Goal: Information Seeking & Learning: Understand process/instructions

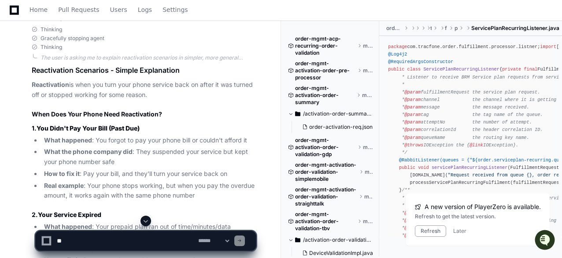
scroll to position [3064, 0]
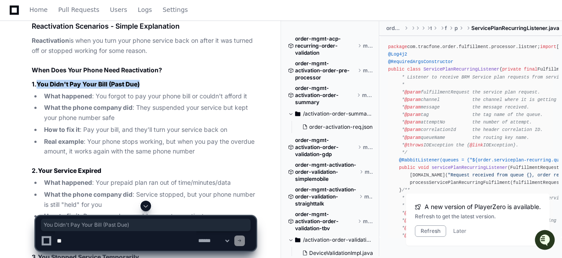
drag, startPoint x: 87, startPoint y: 92, endPoint x: 142, endPoint y: 92, distance: 55.1
click at [142, 89] on h3 "1. You Didn't Pay Your Bill (Past Due)" at bounding box center [144, 84] width 224 height 9
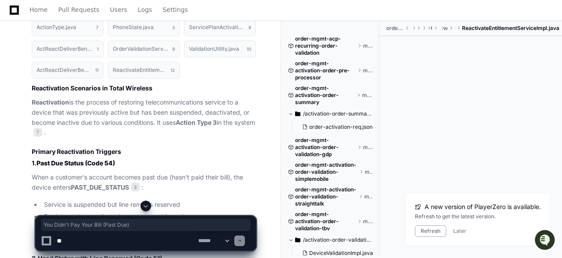
scroll to position [1433, 0]
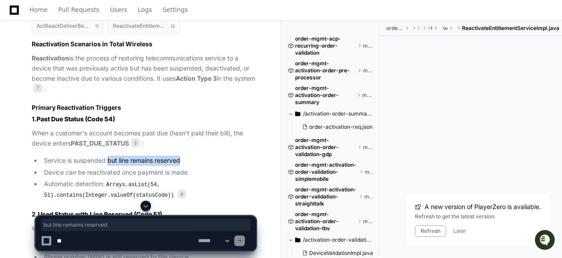
drag, startPoint x: 110, startPoint y: 157, endPoint x: 187, endPoint y: 156, distance: 76.7
click at [187, 156] on li "Service is suspended but line remains reserved" at bounding box center [148, 161] width 215 height 10
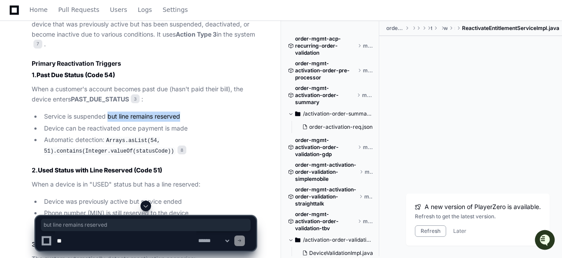
scroll to position [1521, 0]
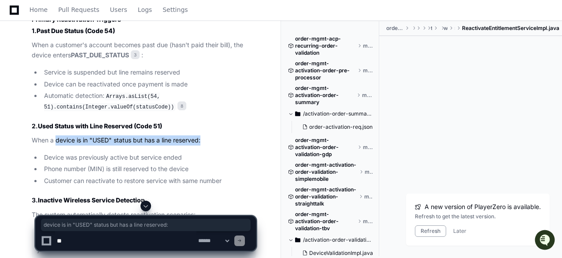
drag, startPoint x: 56, startPoint y: 136, endPoint x: 204, endPoint y: 139, distance: 148.1
click at [204, 139] on p "When a device is in "USED" status but has a line reserved:" at bounding box center [144, 140] width 224 height 10
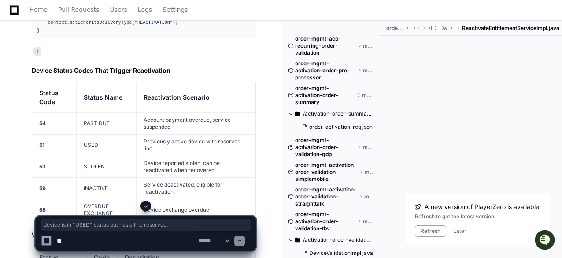
scroll to position [1785, 0]
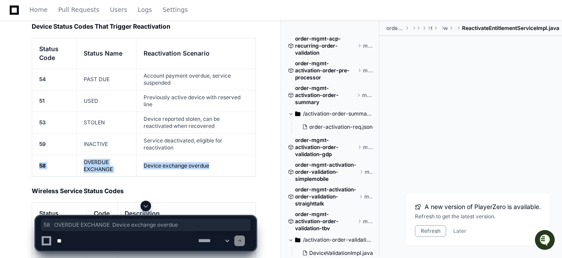
drag, startPoint x: 39, startPoint y: 161, endPoint x: 218, endPoint y: 161, distance: 178.9
click at [218, 161] on tr "58 OVERDUE EXCHANGE Device exchange overdue" at bounding box center [144, 166] width 224 height 22
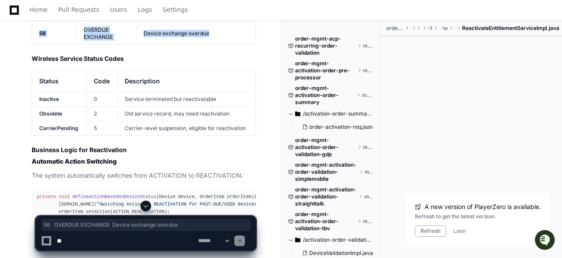
scroll to position [1874, 0]
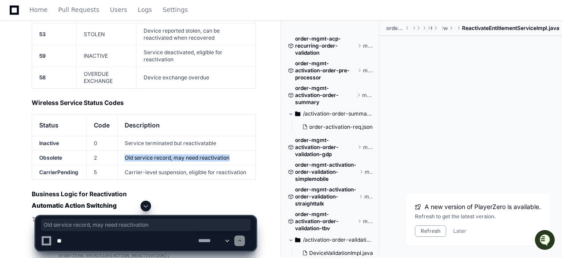
drag, startPoint x: 126, startPoint y: 152, endPoint x: 234, endPoint y: 154, distance: 108.0
click at [234, 154] on td "Old service record, may need reactivation" at bounding box center [187, 157] width 138 height 15
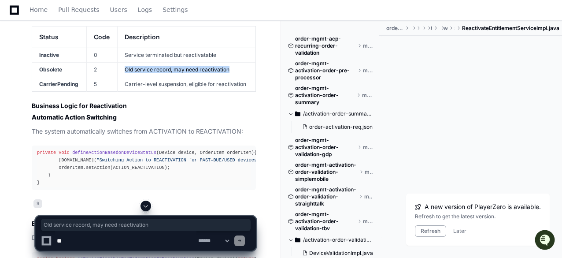
scroll to position [2006, 0]
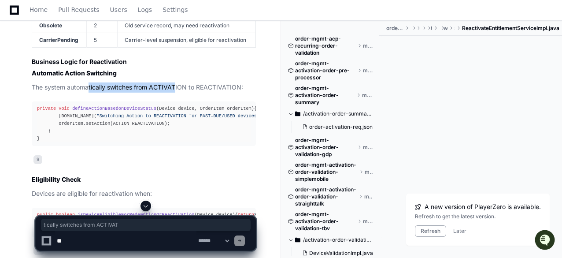
drag, startPoint x: 89, startPoint y: 83, endPoint x: 175, endPoint y: 85, distance: 86.8
click at [175, 85] on p "The system automatically switches from ACTIVATION to REACTIVATION:" at bounding box center [144, 87] width 224 height 10
drag, startPoint x: 102, startPoint y: 110, endPoint x: 193, endPoint y: 110, distance: 90.8
click at [193, 110] on div "private void defineActionBasedonDeviceStatus (Device device, OrderItem orderIte…" at bounding box center [144, 124] width 214 height 38
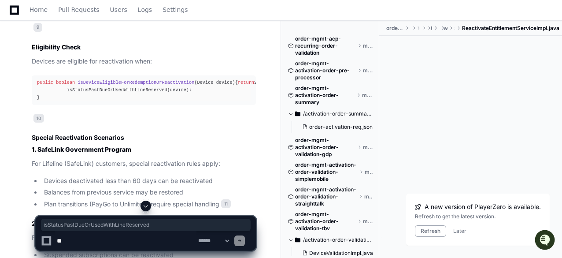
scroll to position [2182, 0]
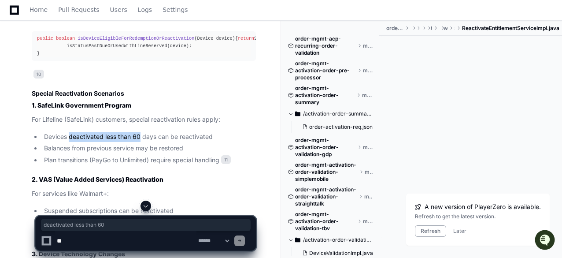
drag, startPoint x: 69, startPoint y: 146, endPoint x: 141, endPoint y: 147, distance: 72.3
click at [141, 142] on li "Devices deactivated less than 60 days can be reactivated" at bounding box center [148, 137] width 215 height 10
click at [138, 142] on li "Devices deactivated less than 60 days can be reactivated" at bounding box center [148, 137] width 215 height 10
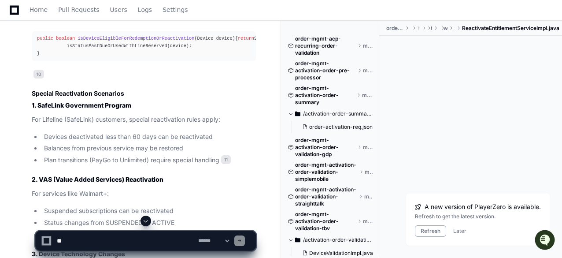
scroll to position [2226, 0]
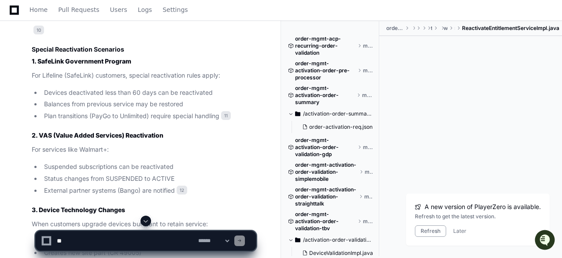
click at [73, 65] on strong "1. SafeLink Government Program" at bounding box center [82, 60] width 100 height 7
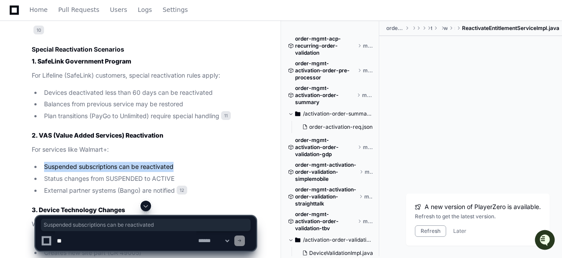
drag, startPoint x: 44, startPoint y: 172, endPoint x: 174, endPoint y: 171, distance: 129.6
click at [174, 171] on li "Suspended subscriptions can be reactivated" at bounding box center [148, 167] width 215 height 10
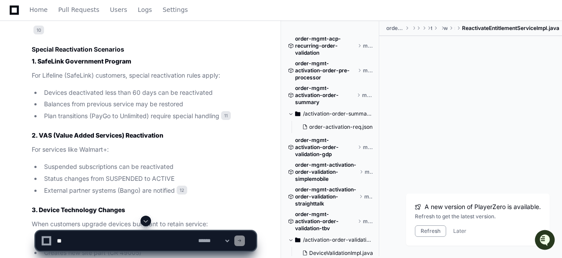
click at [92, 196] on li "External partner systems (Bango) are notified 12" at bounding box center [148, 191] width 215 height 10
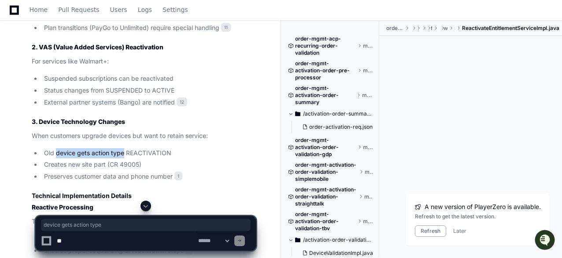
drag, startPoint x: 57, startPoint y: 161, endPoint x: 123, endPoint y: 161, distance: 65.2
click at [123, 158] on li "Old device gets action type REACTIVATION" at bounding box center [148, 153] width 215 height 10
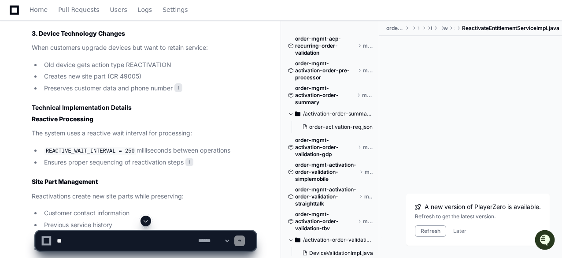
scroll to position [2446, 0]
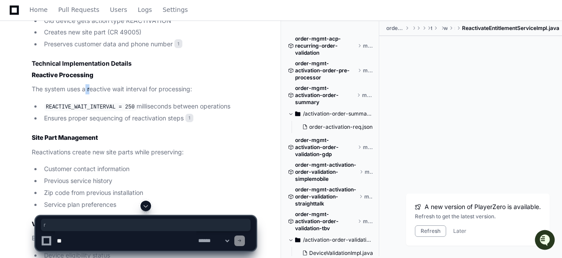
drag, startPoint x: 92, startPoint y: 100, endPoint x: 76, endPoint y: 158, distance: 59.8
click at [102, 94] on p "The system uses a reactive wait interval for processing:" at bounding box center [144, 89] width 224 height 10
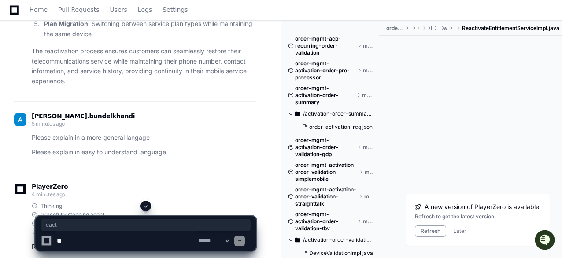
scroll to position [2755, 0]
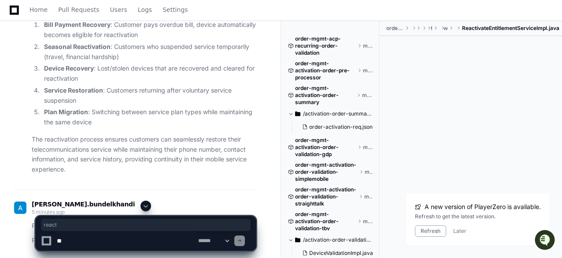
click at [208, 120] on li "Plan Migration : Switching between service plan types while maintaining the sam…" at bounding box center [148, 117] width 215 height 20
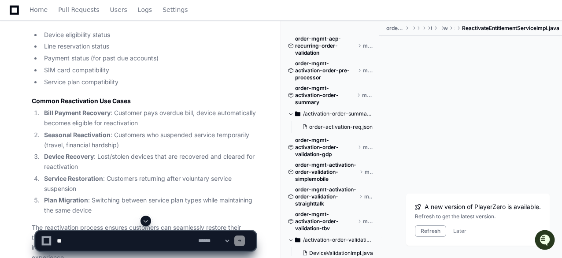
scroll to position [2711, 0]
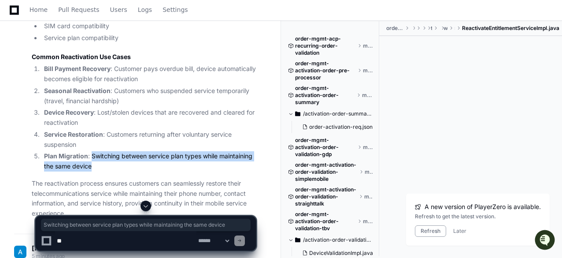
drag, startPoint x: 91, startPoint y: 164, endPoint x: 108, endPoint y: 174, distance: 19.4
click at [108, 171] on li "Plan Migration : Switching between service plan types while maintaining the sam…" at bounding box center [148, 161] width 215 height 20
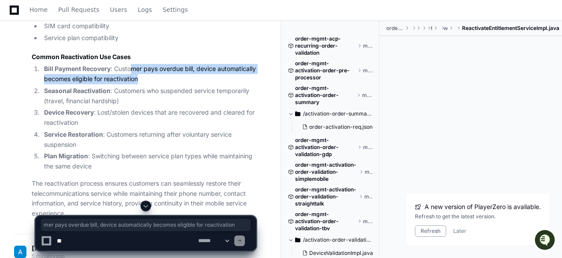
drag, startPoint x: 133, startPoint y: 79, endPoint x: 183, endPoint y: 89, distance: 51.3
click at [183, 84] on li "Bill Payment Recovery : Customer pays overdue bill, device automatically become…" at bounding box center [148, 74] width 215 height 20
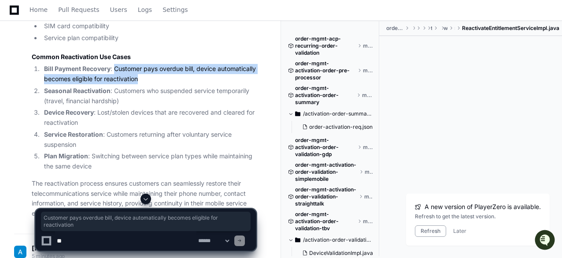
drag, startPoint x: 115, startPoint y: 78, endPoint x: 185, endPoint y: 90, distance: 71.1
click at [185, 84] on li "Bill Payment Recovery : Customer pays overdue bill, device automatically become…" at bounding box center [148, 74] width 215 height 20
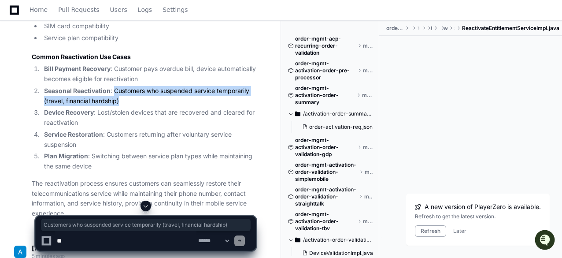
drag, startPoint x: 114, startPoint y: 100, endPoint x: 126, endPoint y: 109, distance: 15.5
click at [126, 106] on li "Seasonal Reactivation : Customers who suspended service temporarily (travel, fi…" at bounding box center [148, 96] width 215 height 20
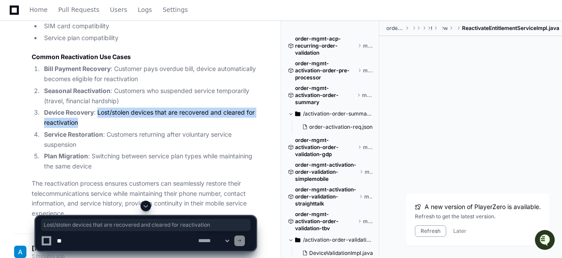
drag, startPoint x: 99, startPoint y: 122, endPoint x: 108, endPoint y: 133, distance: 13.8
click at [108, 128] on li "Device Recovery : Lost/stolen devices that are recovered and cleared for reacti…" at bounding box center [148, 118] width 215 height 20
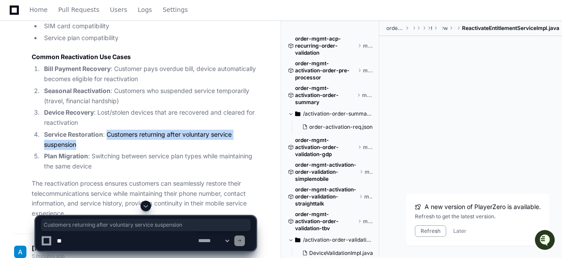
click at [112, 150] on li "Service Restoration : Customers returning after voluntary service suspension" at bounding box center [148, 140] width 215 height 20
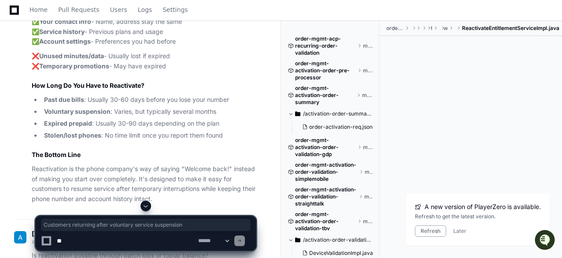
scroll to position [4033, 0]
